Goal: Task Accomplishment & Management: Manage account settings

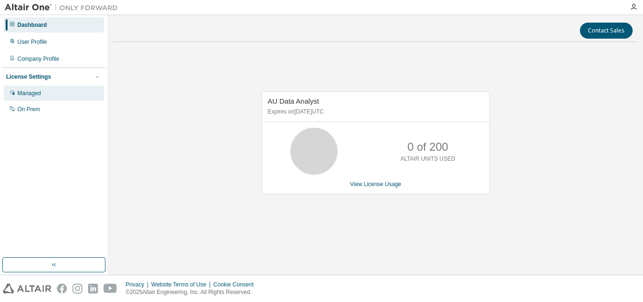
click at [33, 95] on div "Managed" at bounding box center [29, 93] width 24 height 8
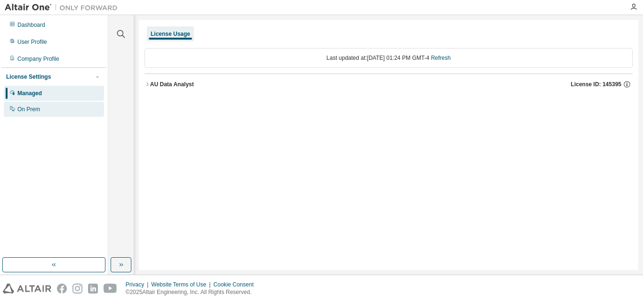
click at [20, 113] on div "On Prem" at bounding box center [28, 109] width 23 height 8
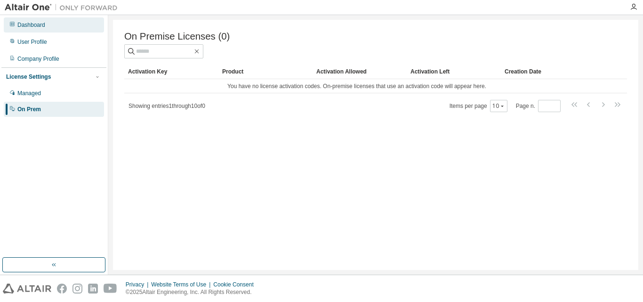
click at [32, 24] on div "Dashboard" at bounding box center [31, 25] width 28 height 8
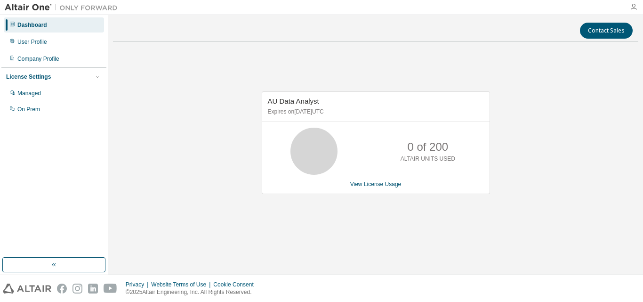
click at [632, 7] on icon "button" at bounding box center [634, 7] width 8 height 8
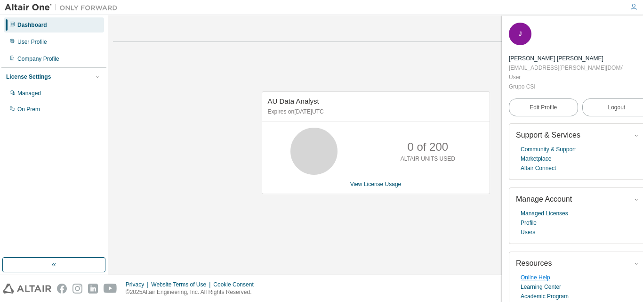
click at [534, 272] on link "Online Help" at bounding box center [535, 276] width 30 height 9
click at [642, 28] on icon "button" at bounding box center [645, 29] width 6 height 6
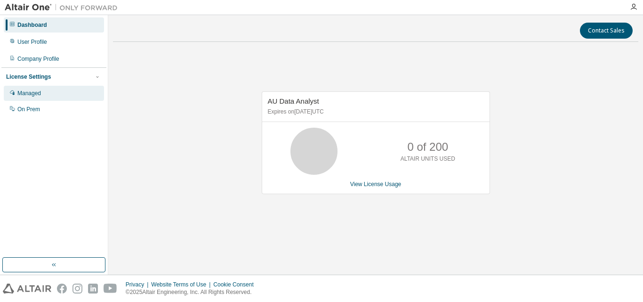
click at [29, 96] on div "Managed" at bounding box center [29, 93] width 24 height 8
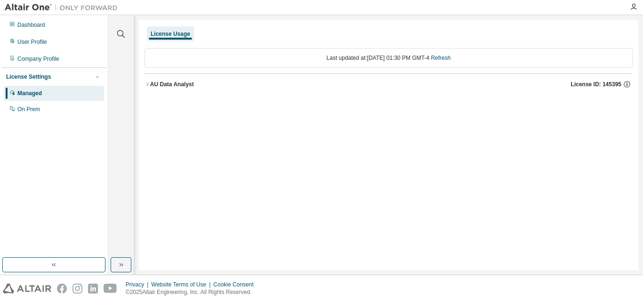
click at [170, 59] on div "Last updated at: [DATE] 01:30 PM GMT-4 Refresh" at bounding box center [388, 58] width 488 height 20
click at [450, 59] on link "Refresh" at bounding box center [440, 58] width 20 height 7
drag, startPoint x: 194, startPoint y: 144, endPoint x: 494, endPoint y: 113, distance: 302.2
click at [492, 116] on div "License Usage Last updated at: [DATE] 01:30 PM GMT-4 Refresh AU Data Analyst Li…" at bounding box center [388, 145] width 499 height 250
click at [31, 28] on div "Dashboard" at bounding box center [54, 24] width 100 height 15
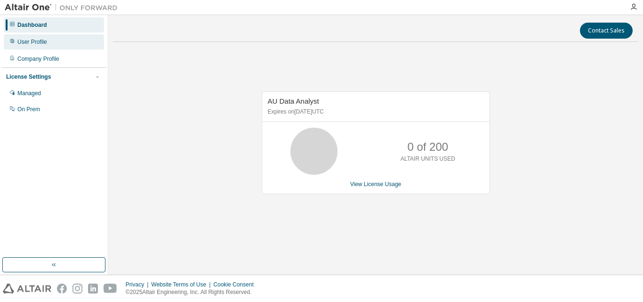
click at [34, 41] on div "User Profile" at bounding box center [32, 42] width 30 height 8
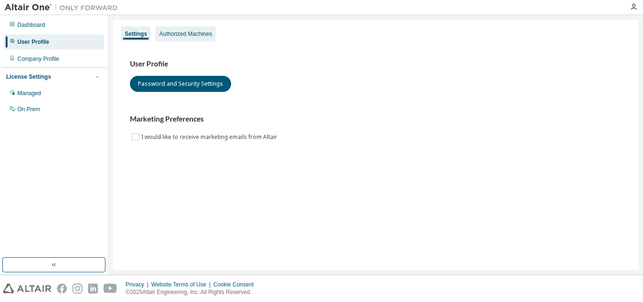
click at [194, 32] on div "Authorized Machines" at bounding box center [185, 34] width 53 height 8
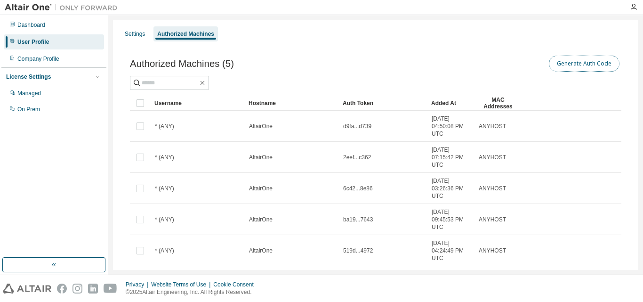
click at [583, 66] on button "Generate Auth Code" at bounding box center [584, 64] width 71 height 16
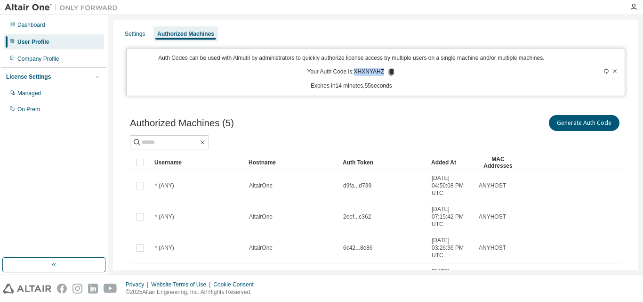
drag, startPoint x: 352, startPoint y: 70, endPoint x: 381, endPoint y: 71, distance: 28.2
click at [381, 71] on p "Your Auth Code is: XHXNYAHZ" at bounding box center [351, 72] width 88 height 8
copy p "XHXNYAHZ"
click at [612, 72] on icon at bounding box center [615, 71] width 6 height 6
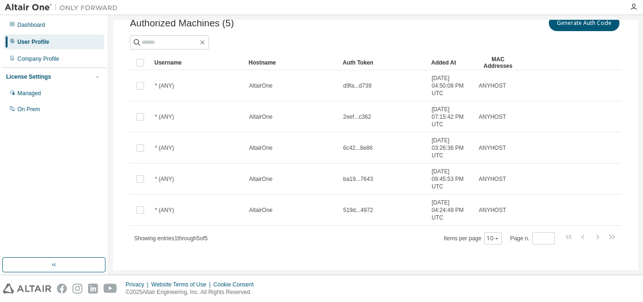
scroll to position [46, 0]
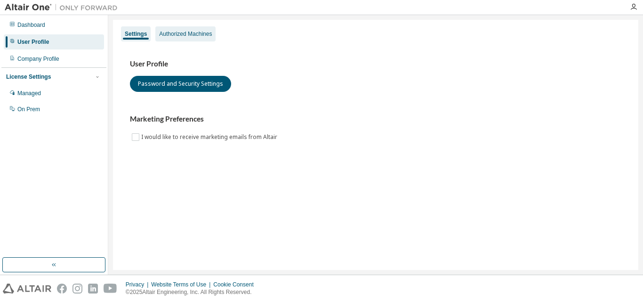
click at [175, 36] on div "Authorized Machines" at bounding box center [185, 34] width 53 height 8
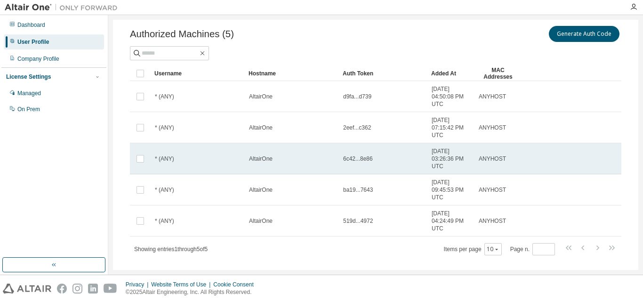
scroll to position [46, 0]
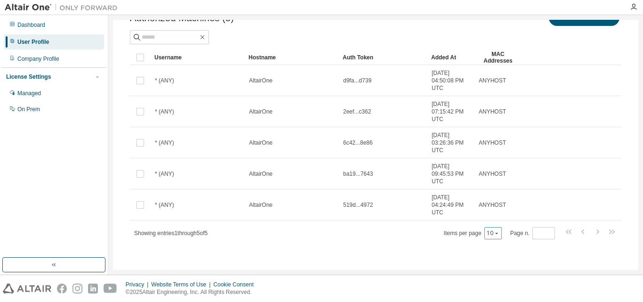
click at [495, 232] on icon "button" at bounding box center [496, 232] width 3 height 1
drag, startPoint x: 501, startPoint y: 292, endPoint x: 500, endPoint y: 287, distance: 5.3
click at [500, 292] on div "100" at bounding box center [518, 290] width 75 height 11
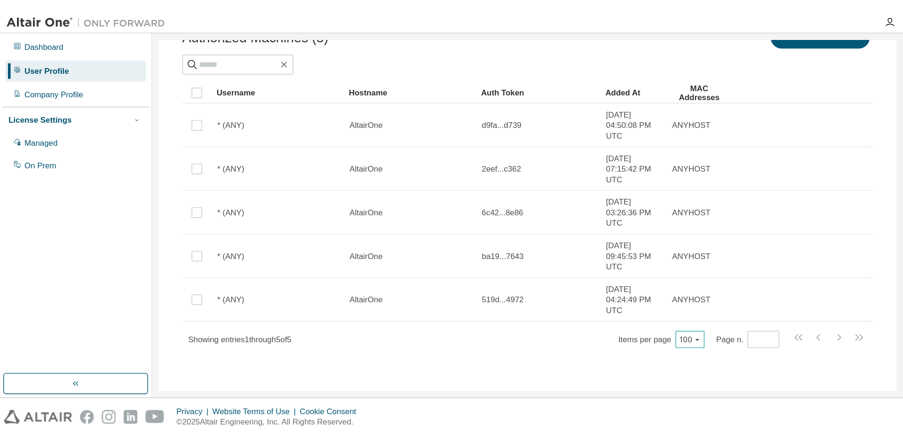
scroll to position [0, 0]
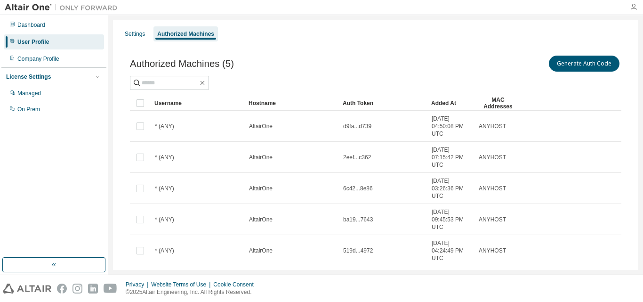
click at [633, 8] on icon "button" at bounding box center [634, 7] width 8 height 8
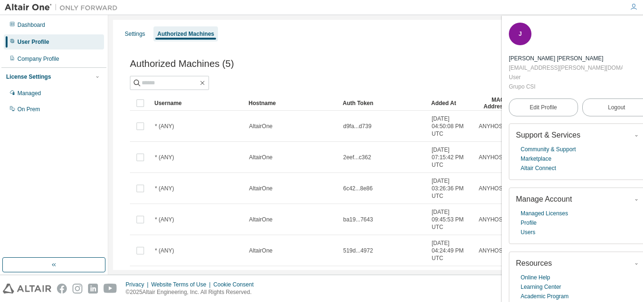
click at [370, 42] on div "Authorized Machines (5) Generate Auth Code Clear Load Save Save As Field Operat…" at bounding box center [376, 175] width 514 height 267
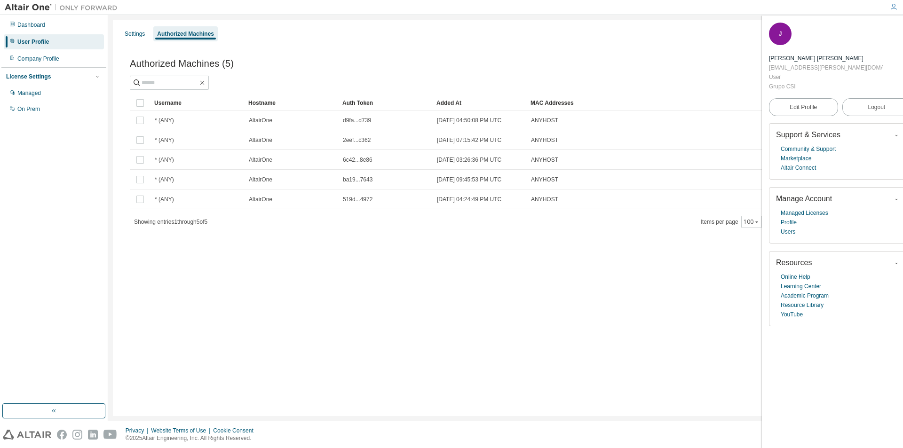
click at [350, 31] on div "Settings Authorized Machines" at bounding box center [506, 33] width 774 height 17
click at [642, 26] on icon "button" at bounding box center [906, 29] width 6 height 6
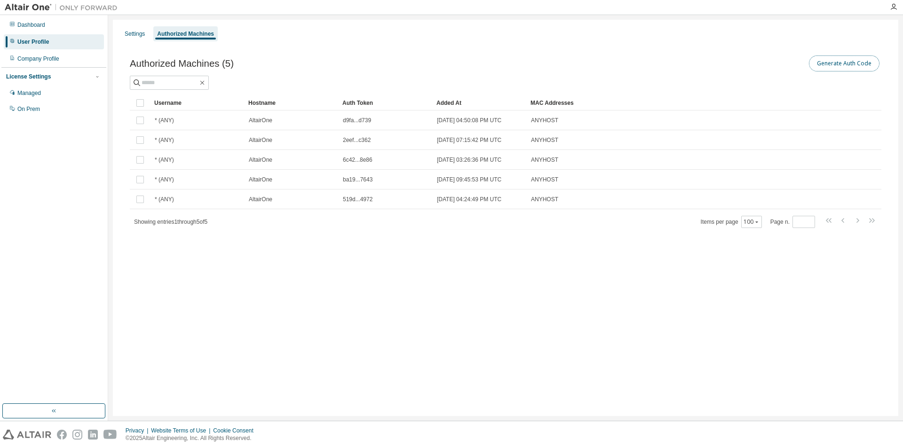
click at [642, 66] on button "Generate Auth Code" at bounding box center [844, 64] width 71 height 16
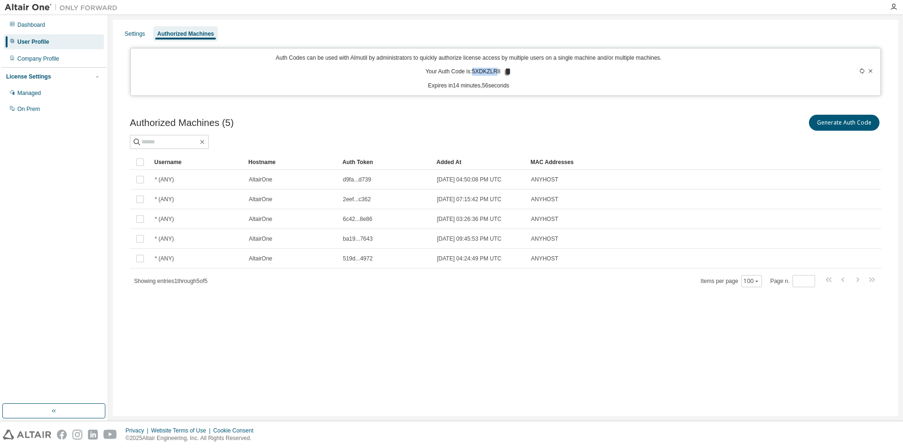
drag, startPoint x: 474, startPoint y: 70, endPoint x: 498, endPoint y: 72, distance: 24.1
click at [498, 72] on p "Your Auth Code is: 5XDKZLR8" at bounding box center [469, 72] width 87 height 8
click at [642, 68] on icon at bounding box center [871, 71] width 6 height 6
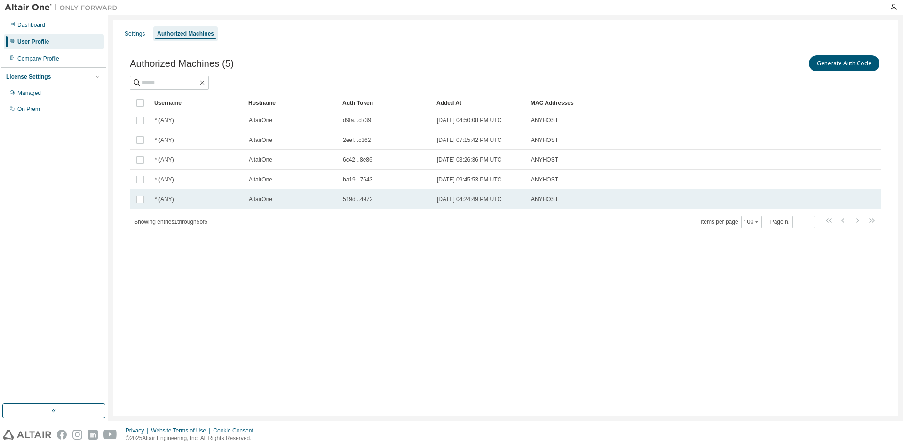
click at [430, 207] on td "519d...4972" at bounding box center [386, 200] width 94 height 20
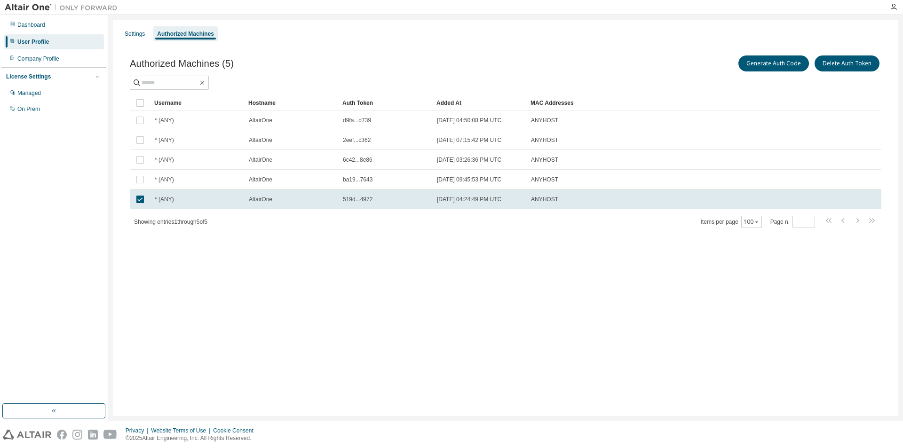
drag, startPoint x: 351, startPoint y: 197, endPoint x: 263, endPoint y: 223, distance: 91.3
click at [263, 223] on div "Showing entries 1 through 5 of 5 Items per page 100 Page n. *" at bounding box center [506, 222] width 752 height 14
click at [188, 205] on td "* (ANY)" at bounding box center [198, 200] width 94 height 20
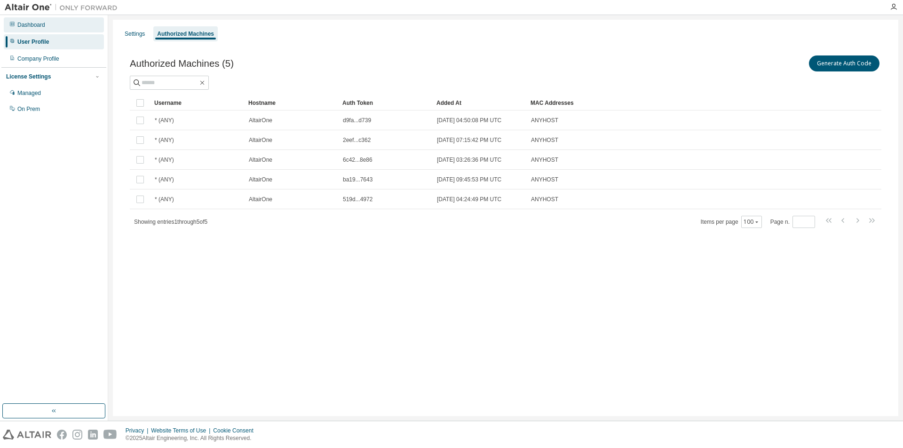
click at [34, 27] on div "Dashboard" at bounding box center [31, 25] width 28 height 8
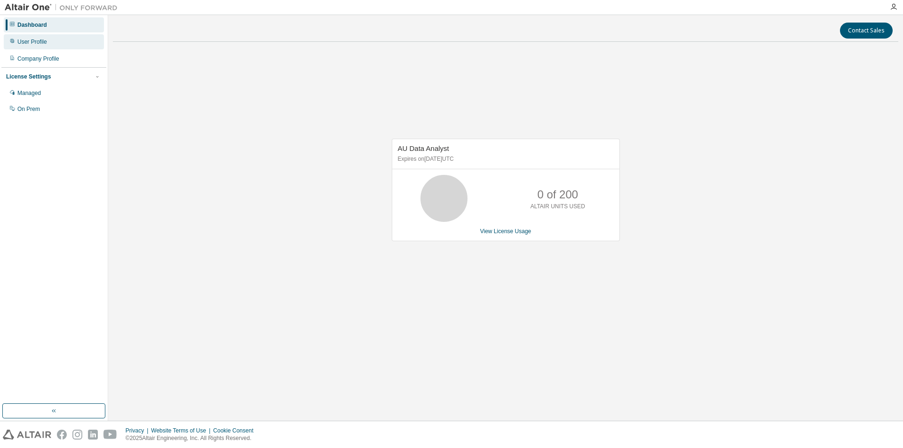
click at [32, 39] on div "User Profile" at bounding box center [32, 42] width 30 height 8
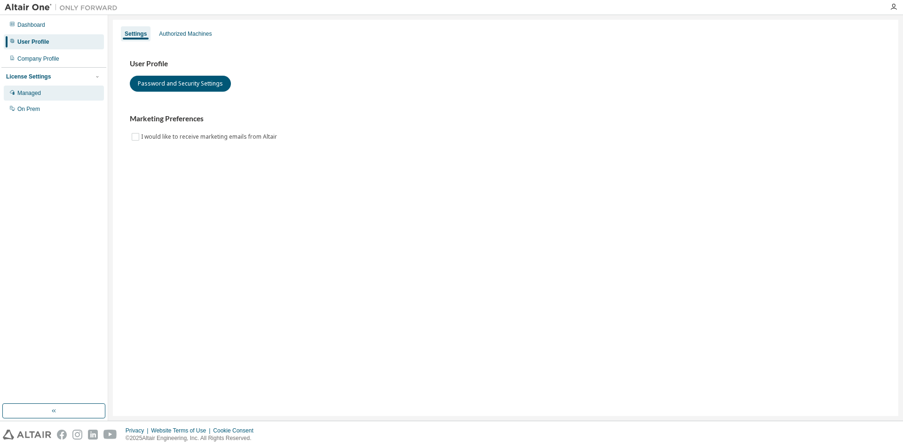
click at [31, 92] on div "Managed" at bounding box center [29, 93] width 24 height 8
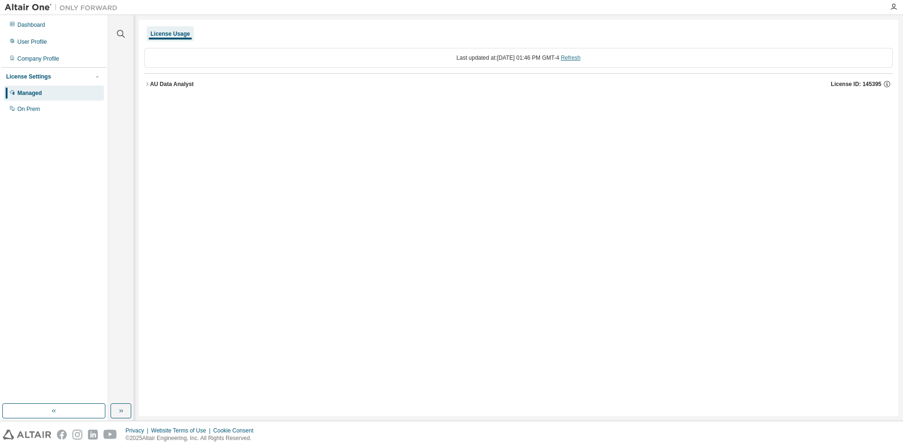
click at [581, 60] on link "Refresh" at bounding box center [571, 58] width 20 height 7
click at [31, 62] on div "Company Profile" at bounding box center [38, 59] width 42 height 8
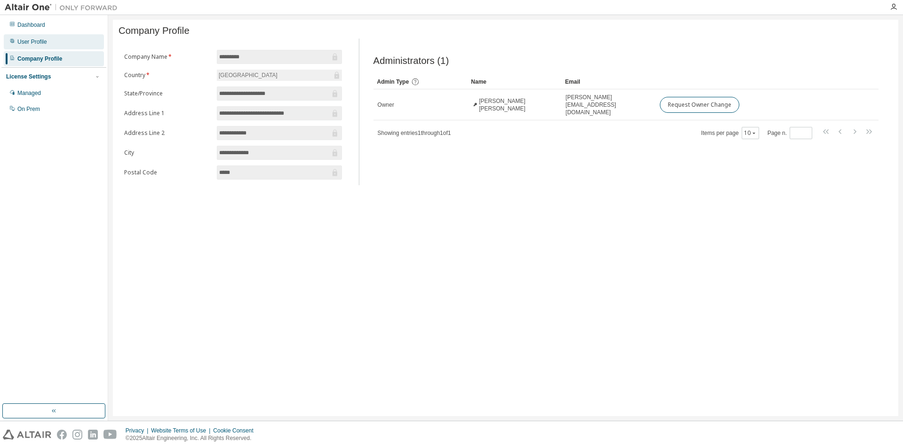
click at [29, 41] on div "User Profile" at bounding box center [32, 42] width 30 height 8
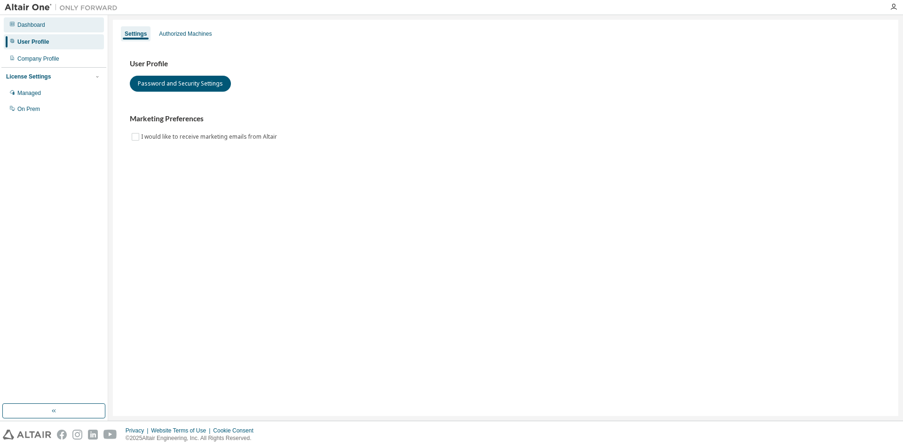
click at [38, 28] on div "Dashboard" at bounding box center [31, 25] width 28 height 8
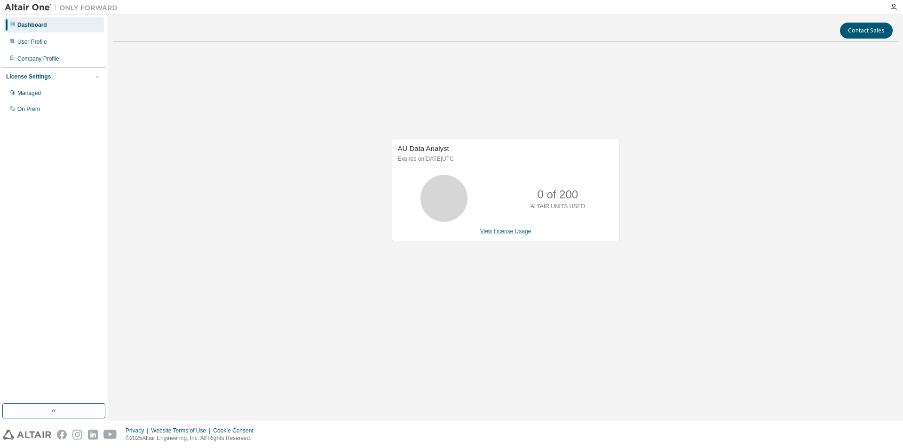
click at [495, 233] on link "View License Usage" at bounding box center [505, 231] width 51 height 7
